Goal: Task Accomplishment & Management: Use online tool/utility

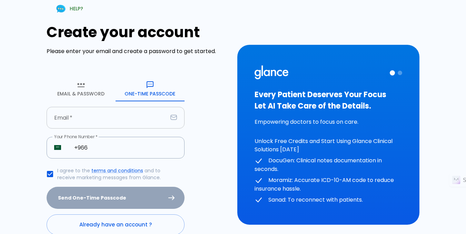
click at [109, 119] on input "text" at bounding box center [107, 118] width 121 height 22
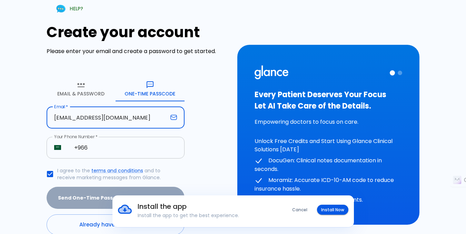
type input "[EMAIL_ADDRESS][DOMAIN_NAME]"
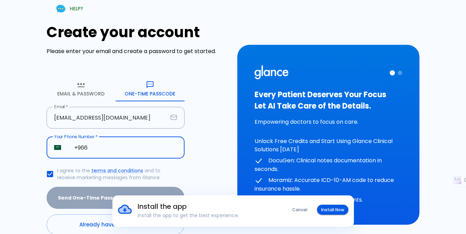
click at [145, 155] on input "+966" at bounding box center [126, 148] width 118 height 22
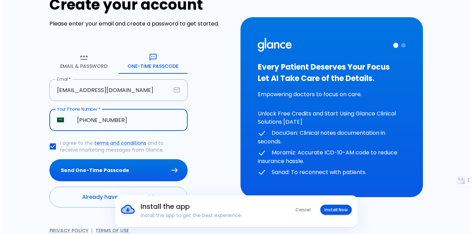
scroll to position [1, 0]
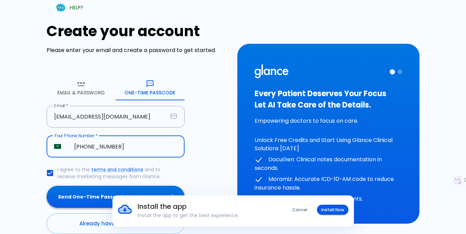
type input "[PHONE_NUMBER]"
click at [47, 186] on button "Send One-Time Passcode" at bounding box center [116, 197] width 138 height 22
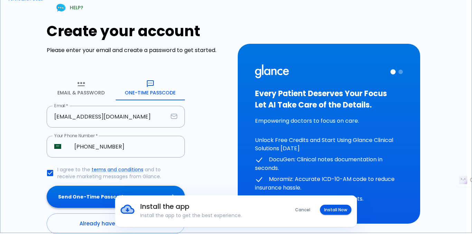
type input "8 6 6 3 6 7"
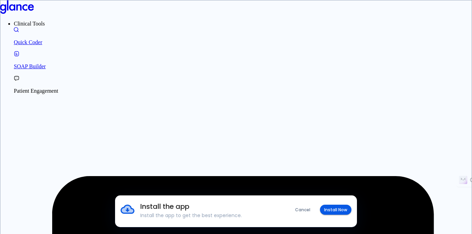
type input "NOUR"
type input "ALHODA"
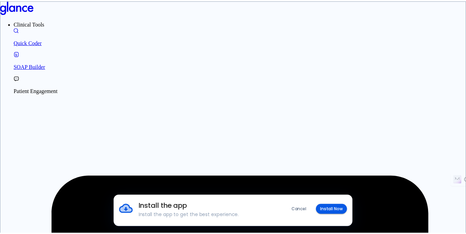
scroll to position [32, 0]
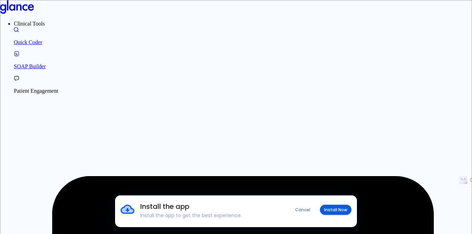
type input "[GEOGRAPHIC_DATA]"
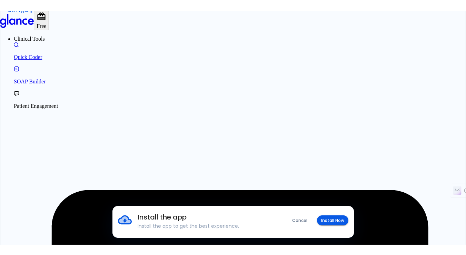
scroll to position [17, 0]
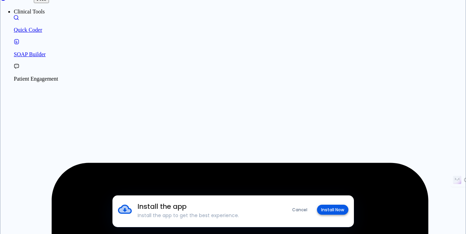
click at [337, 210] on button "Install Now" at bounding box center [332, 210] width 31 height 10
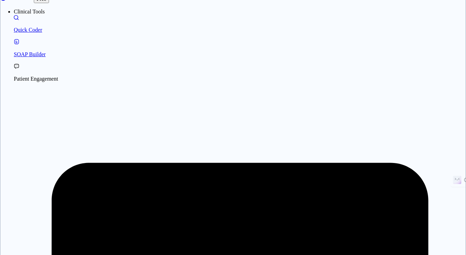
type textarea "[MEDICAL_DATA]"
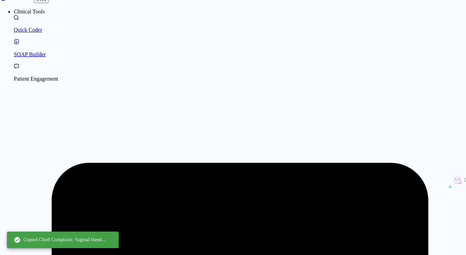
drag, startPoint x: 154, startPoint y: 136, endPoint x: 284, endPoint y: 166, distance: 133.1
